Goal: Complete application form

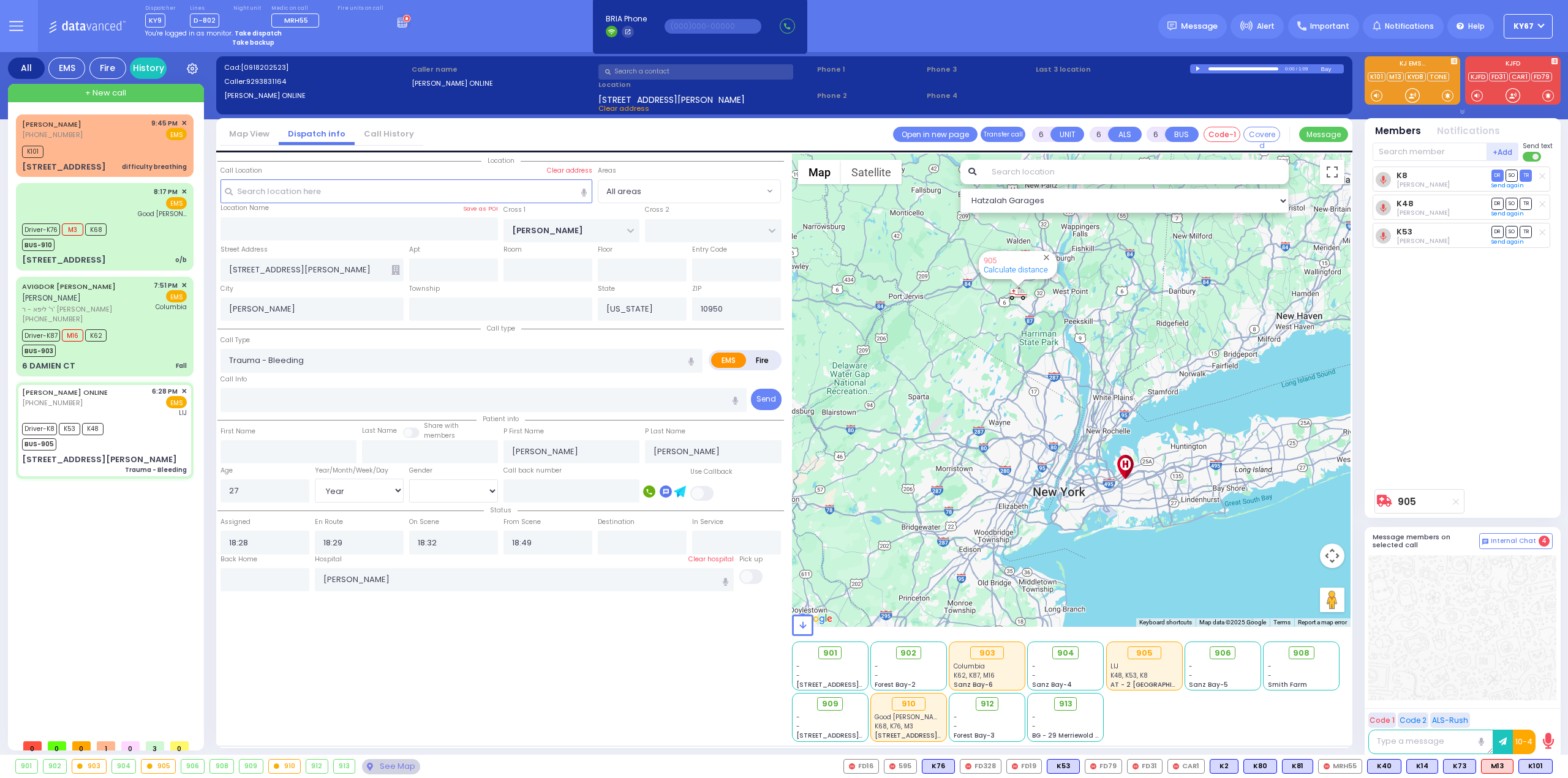
select select "Year"
select select "[DEMOGRAPHIC_DATA]"
select select
radio input "true"
select select "Year"
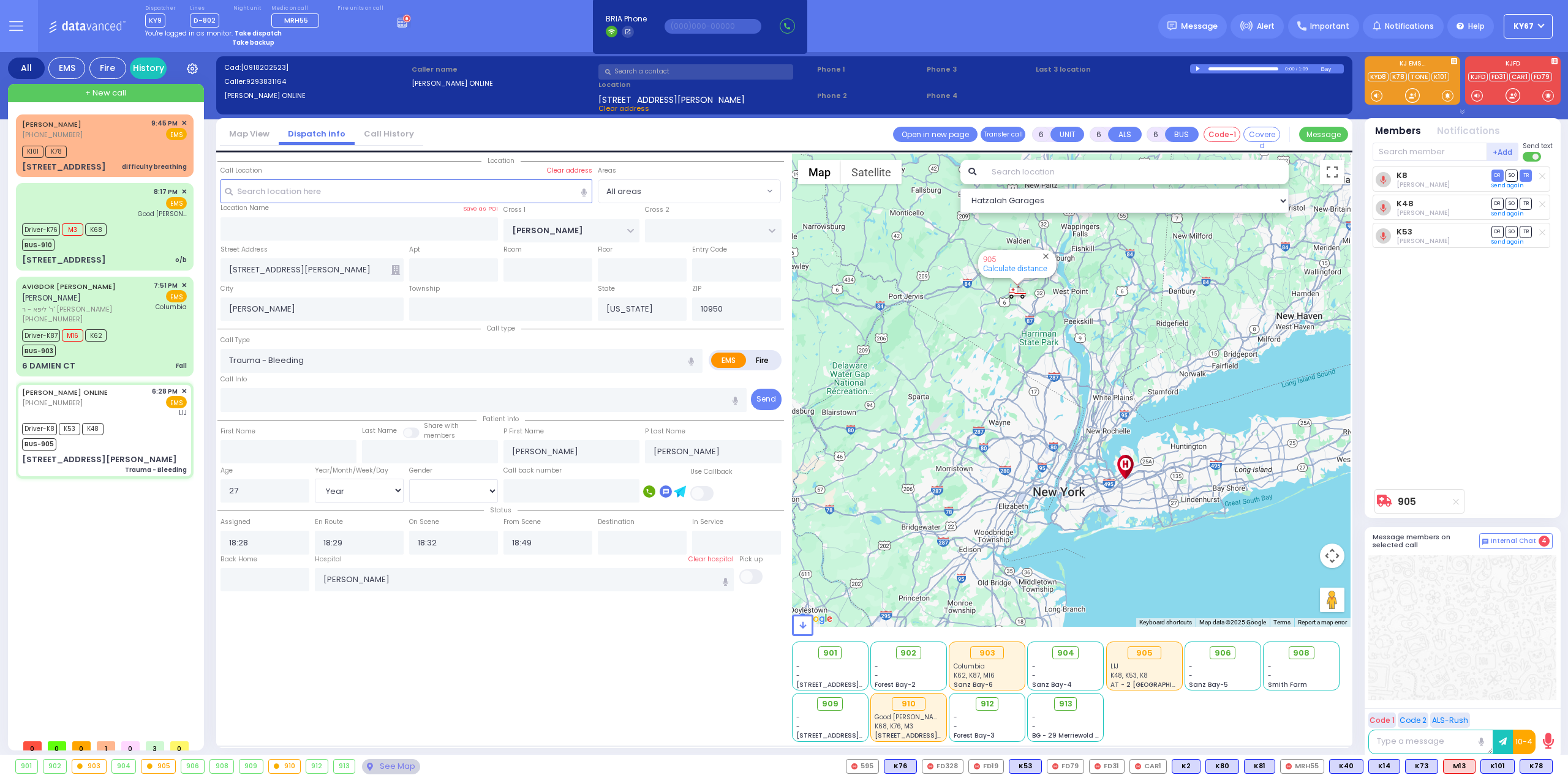
select select "[DEMOGRAPHIC_DATA]"
select select "Hatzalah Garages"
select select
radio input "true"
select select "Year"
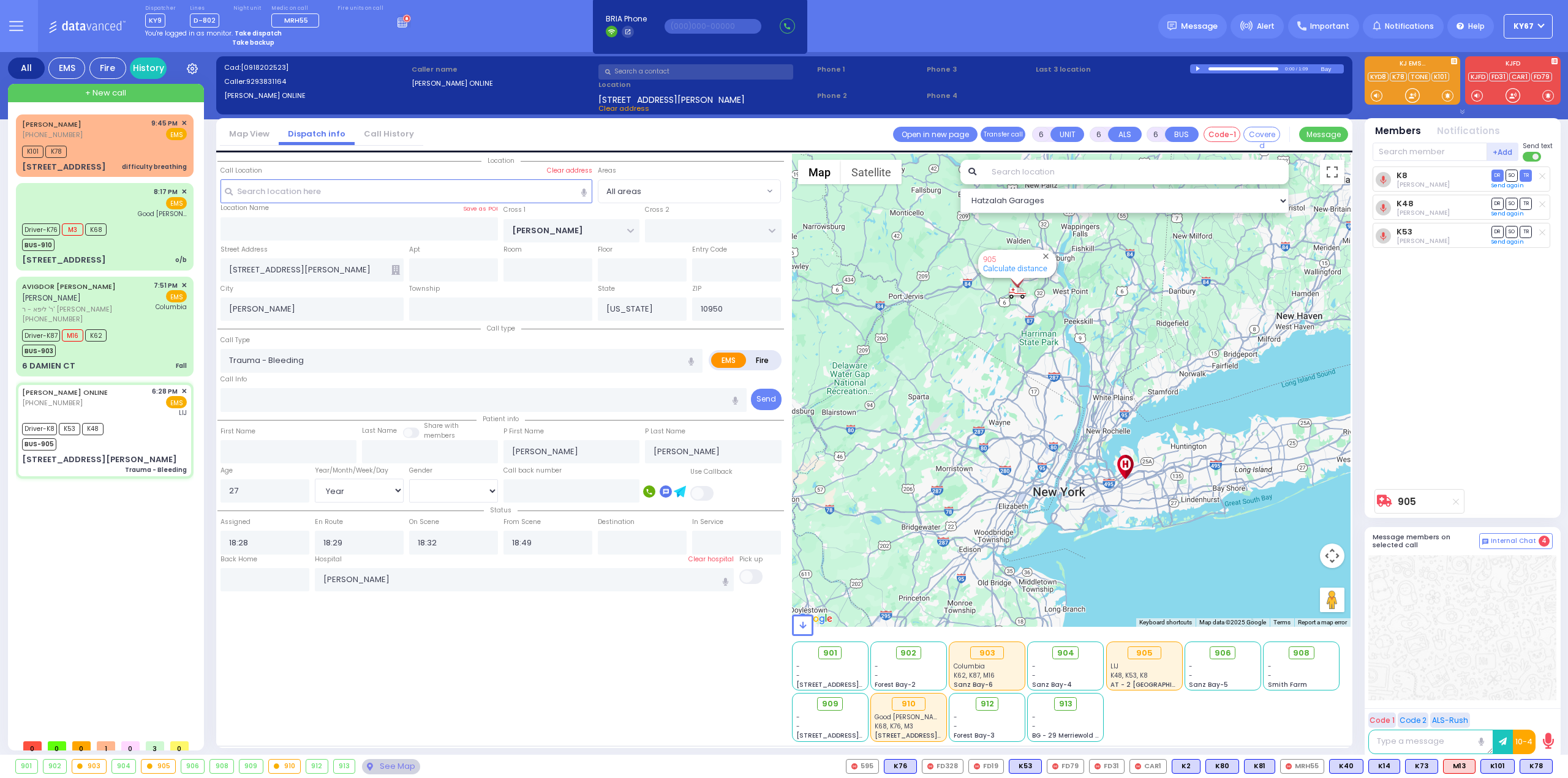
select select "[DEMOGRAPHIC_DATA]"
select select "Hatzalah Garages"
select select
radio input "true"
select select "Year"
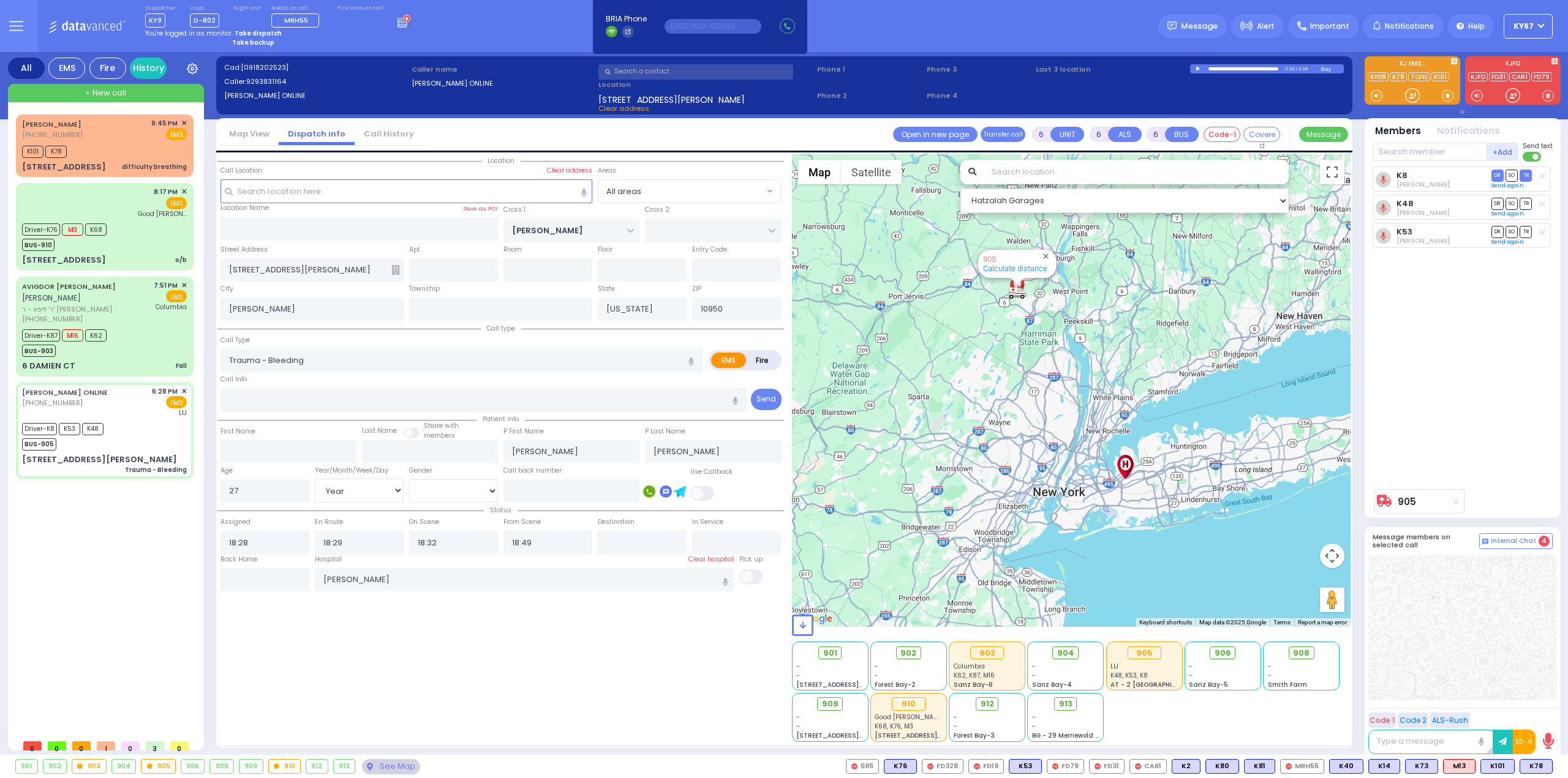
select select "[DEMOGRAPHIC_DATA]"
select select "Hatzalah Garages"
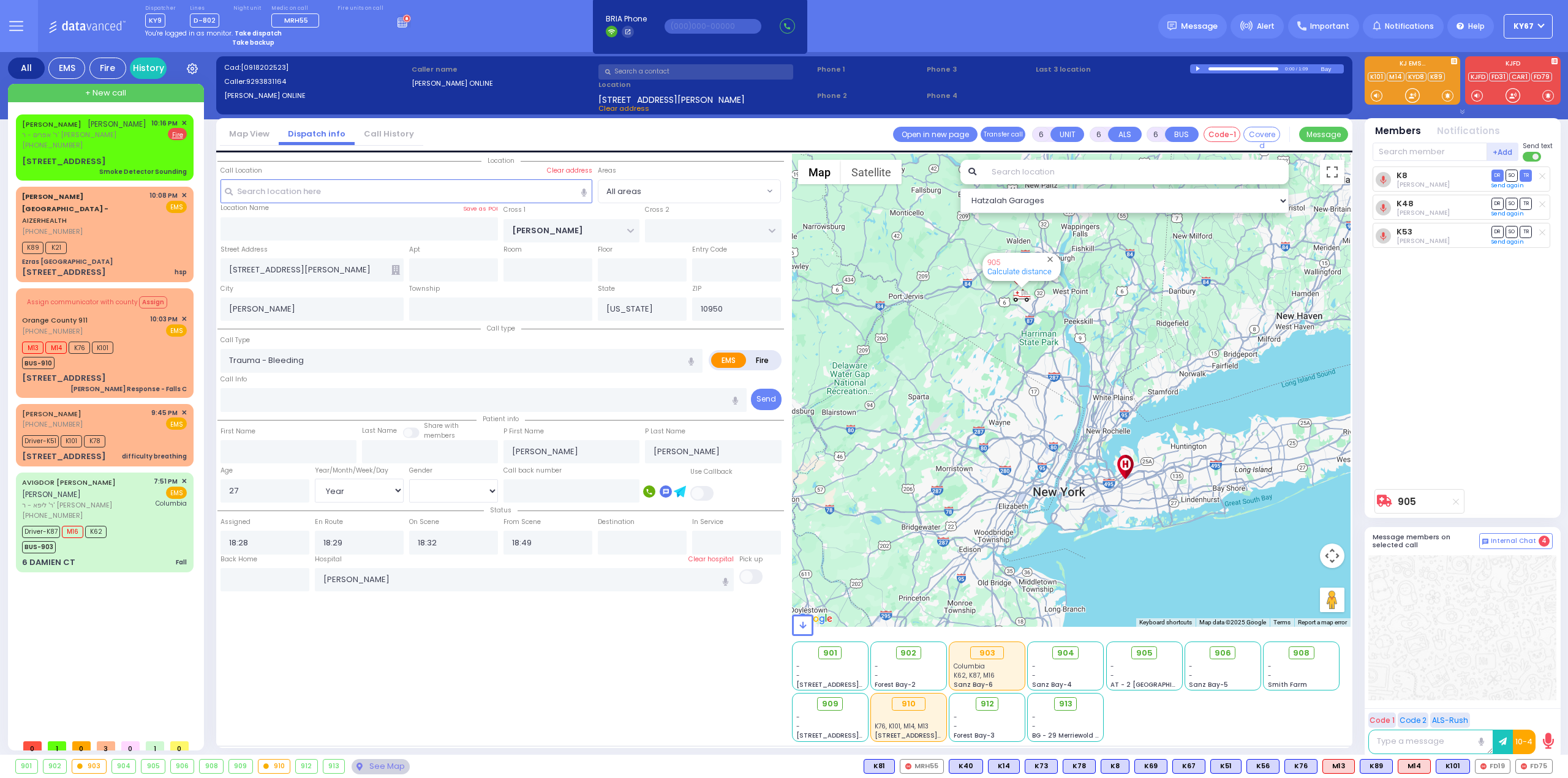
select select "Year"
select select "[DEMOGRAPHIC_DATA]"
